Goal: Task Accomplishment & Management: Manage account settings

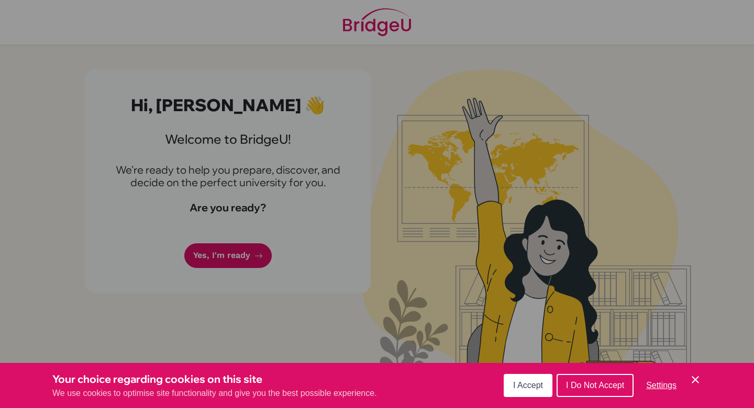
click at [534, 386] on span "I Accept" at bounding box center [528, 384] width 30 height 9
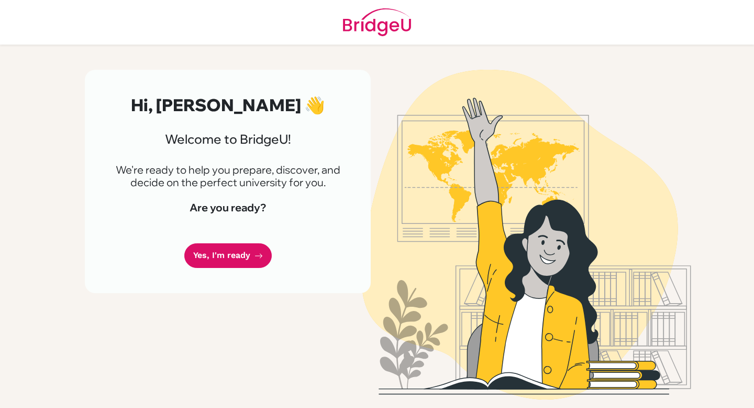
click at [210, 238] on div "Hi, [PERSON_NAME] 👋 Welcome to [GEOGRAPHIC_DATA]! We're ready to help you prepa…" at bounding box center [228, 181] width 286 height 223
click at [211, 240] on div "Hi, [PERSON_NAME] 👋 Welcome to [GEOGRAPHIC_DATA]! We're ready to help you prepa…" at bounding box center [228, 181] width 286 height 223
click at [228, 255] on link "Yes, I'm ready" at bounding box center [227, 255] width 87 height 25
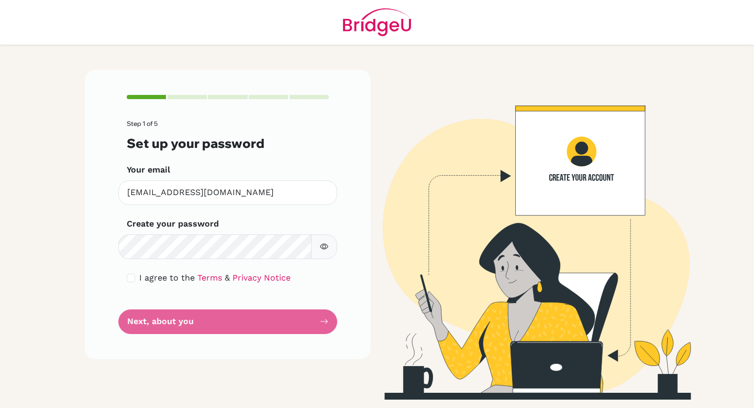
click at [330, 245] on button "button" at bounding box center [324, 246] width 26 height 25
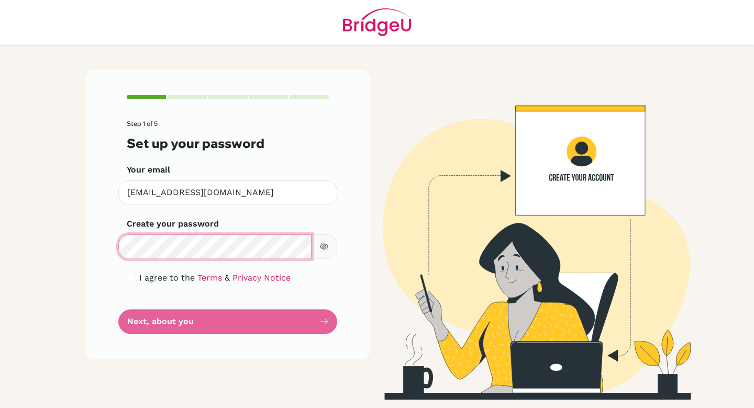
click at [105, 243] on div "Step 1 of 5 Set up your password Your email aboulin2@bisvietnam.com Invalid ema…" at bounding box center [228, 214] width 286 height 289
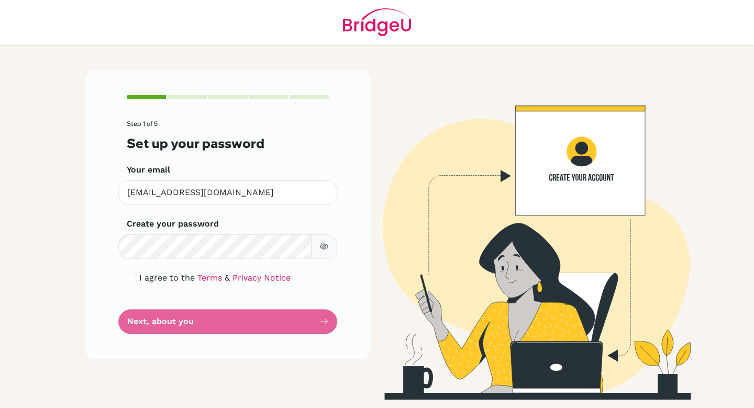
click at [173, 323] on form "Step 1 of 5 Set up your password Your email aboulin2@bisvietnam.com Invalid ema…" at bounding box center [228, 226] width 202 height 213
click at [135, 278] on input "checkbox" at bounding box center [131, 277] width 8 height 8
checkbox input "true"
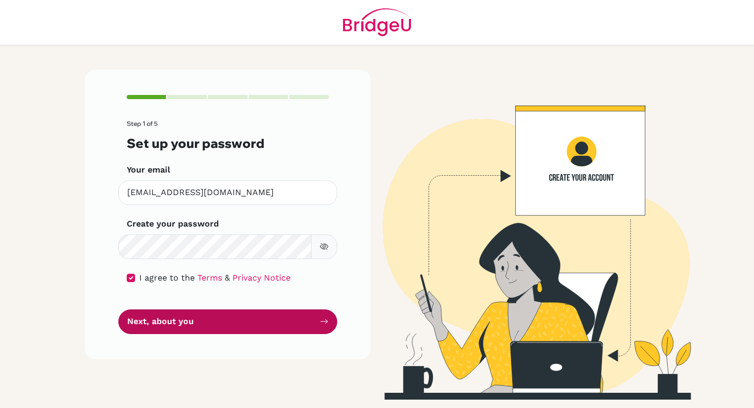
click at [205, 331] on button "Next, about you" at bounding box center [227, 321] width 219 height 25
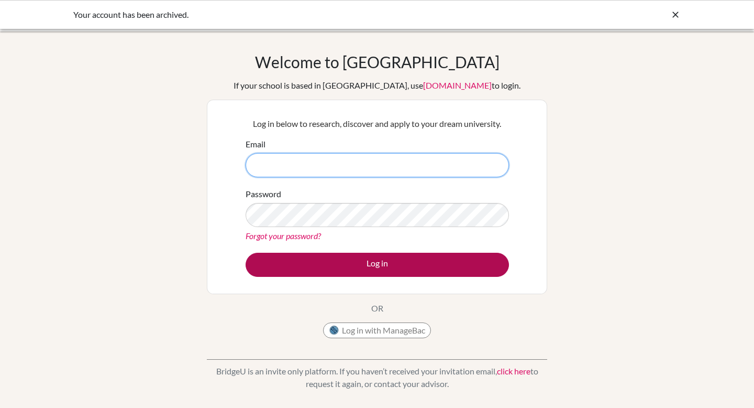
type input "aboulin2@bisvietnam.com"
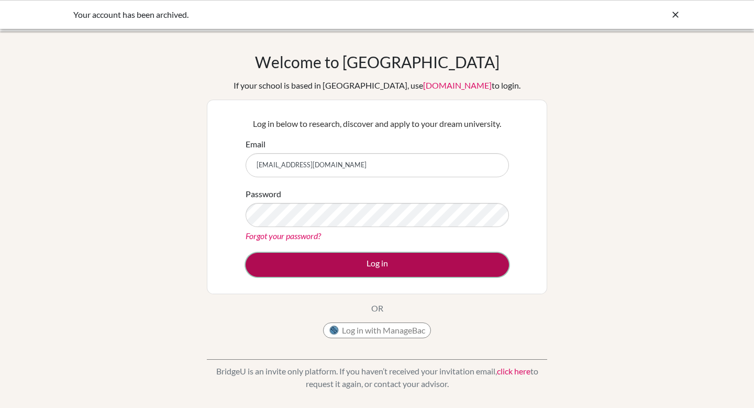
click at [400, 266] on button "Log in" at bounding box center [378, 265] width 264 height 24
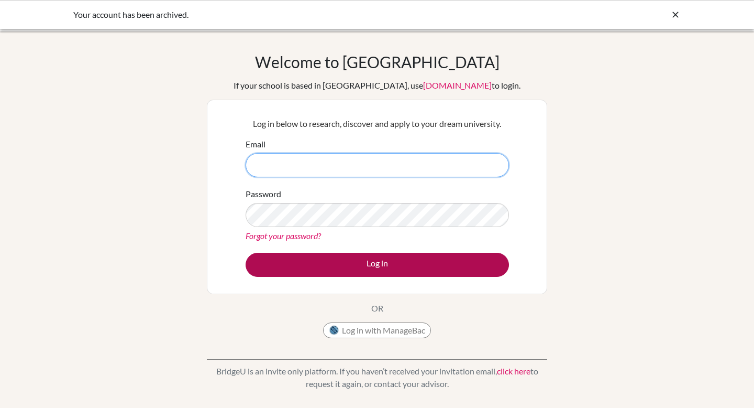
type input "aboulin2@bisvietnam.com"
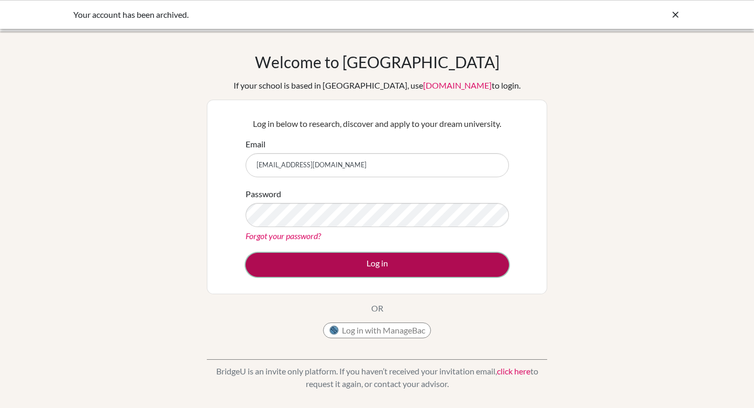
click at [421, 266] on button "Log in" at bounding box center [378, 265] width 264 height 24
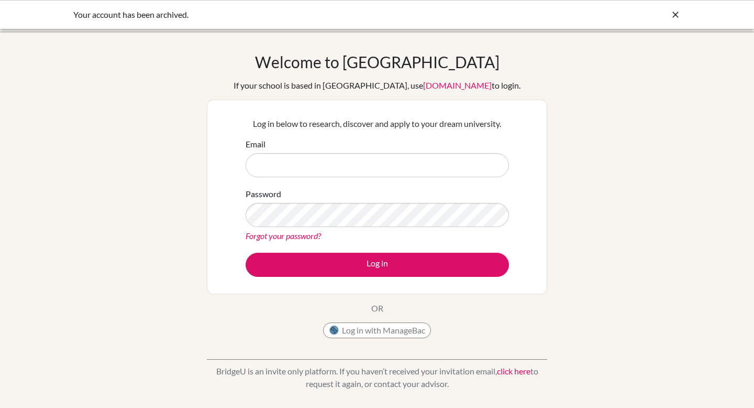
type input "[EMAIL_ADDRESS][DOMAIN_NAME]"
click at [672, 22] on div "Your account has been archived." at bounding box center [377, 14] width 754 height 29
click at [390, 329] on button "Log in with ManageBac" at bounding box center [377, 330] width 108 height 16
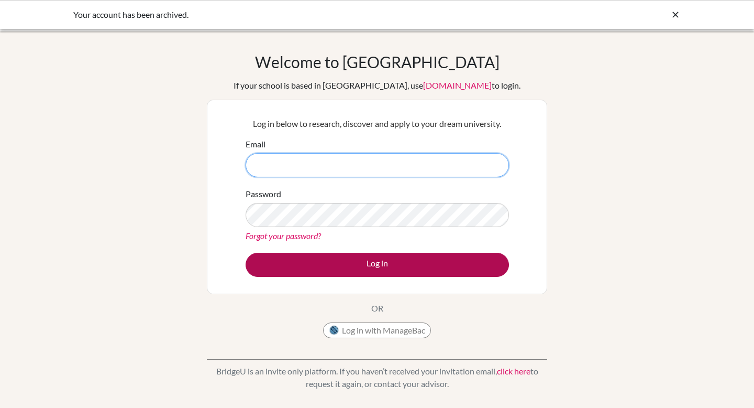
type input "[EMAIL_ADDRESS][DOMAIN_NAME]"
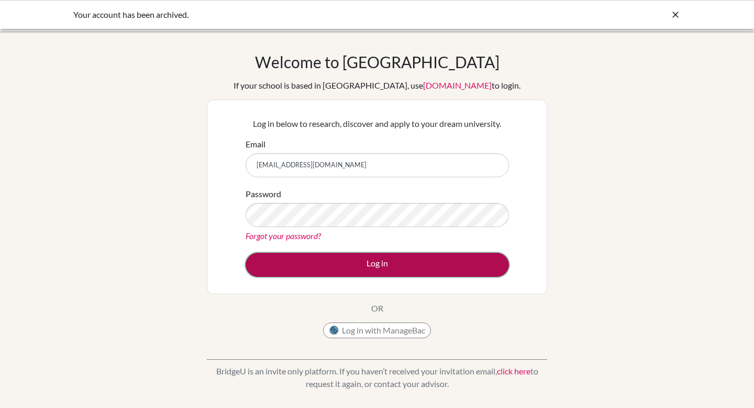
click at [339, 276] on button "Log in" at bounding box center [378, 265] width 264 height 24
